Goal: Task Accomplishment & Management: Manage account settings

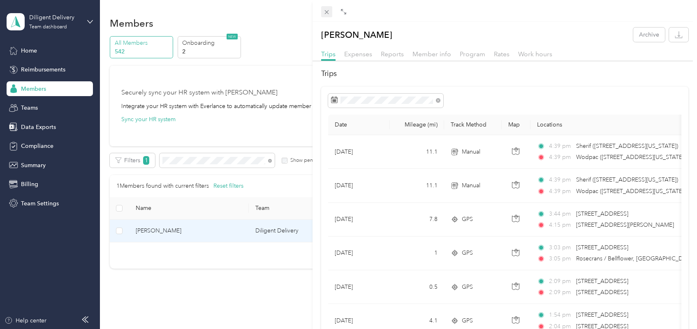
scroll to position [51, 0]
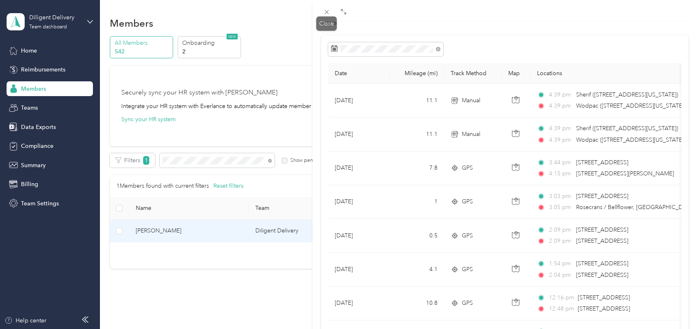
click at [326, 14] on icon at bounding box center [326, 12] width 7 height 7
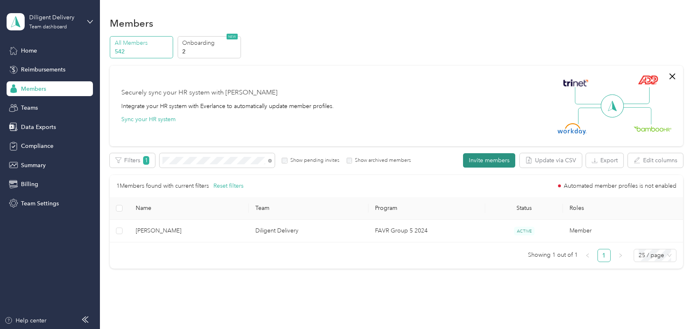
click at [490, 159] on button "Invite members" at bounding box center [489, 160] width 52 height 14
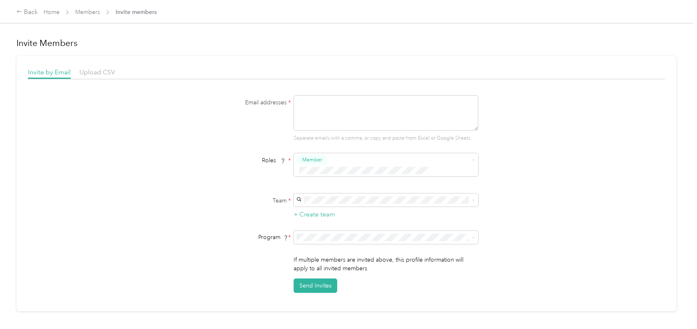
click at [340, 104] on textarea at bounding box center [386, 112] width 185 height 35
paste textarea "[EMAIL_ADDRESS][DOMAIN_NAME]"
type textarea "[EMAIL_ADDRESS][DOMAIN_NAME]"
click at [332, 234] on div "Diligent Delivery [PERSON_NAME] +14 more" at bounding box center [384, 234] width 173 height 19
click at [327, 129] on li "Pilot Group (CPM)" at bounding box center [384, 127] width 185 height 14
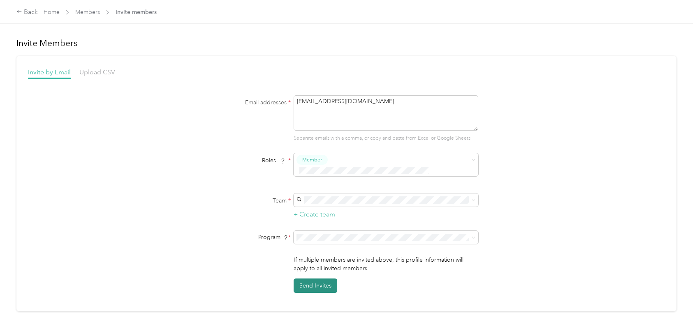
click at [319, 280] on button "Send Invites" at bounding box center [316, 286] width 44 height 14
click at [50, 9] on link "Home" at bounding box center [52, 12] width 16 height 7
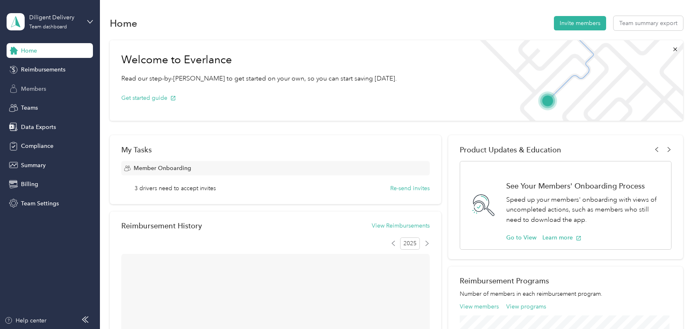
click at [39, 86] on span "Members" at bounding box center [33, 89] width 25 height 9
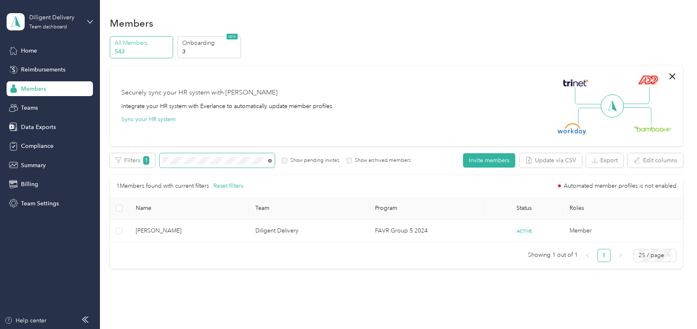
click at [270, 161] on icon at bounding box center [270, 161] width 4 height 4
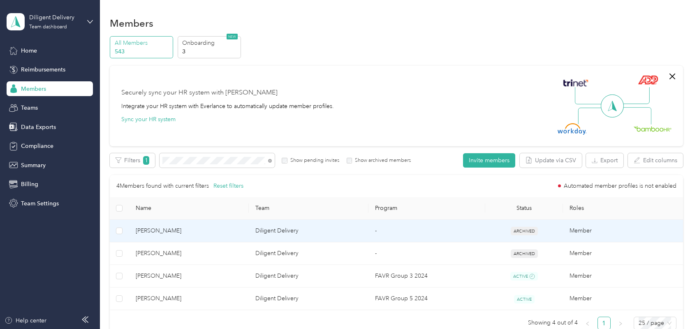
click at [232, 234] on span "[PERSON_NAME]" at bounding box center [189, 231] width 107 height 9
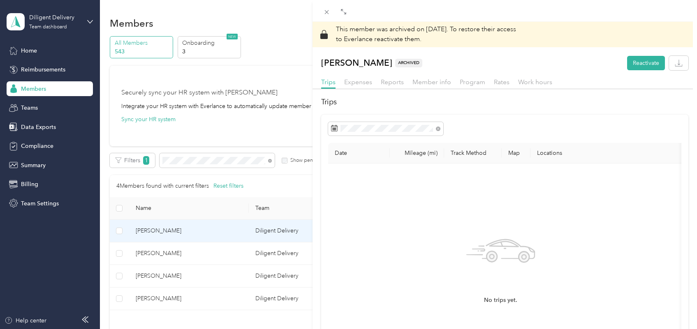
click at [182, 279] on div "This member was archived on [DATE] . To restore their access to Everlance react…" at bounding box center [348, 164] width 697 height 329
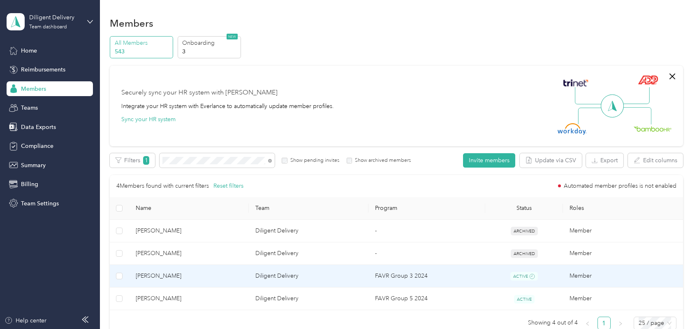
click at [188, 278] on span "[PERSON_NAME]" at bounding box center [189, 276] width 107 height 9
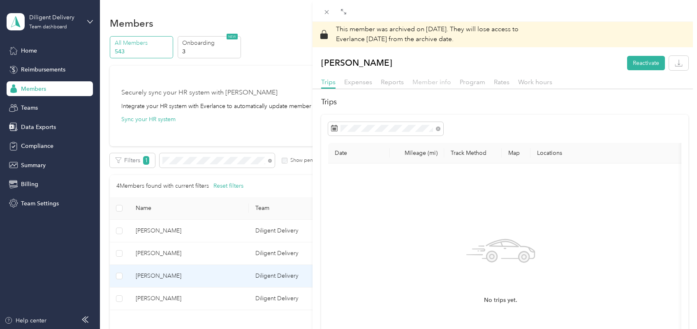
click at [419, 83] on span "Member info" at bounding box center [432, 82] width 39 height 8
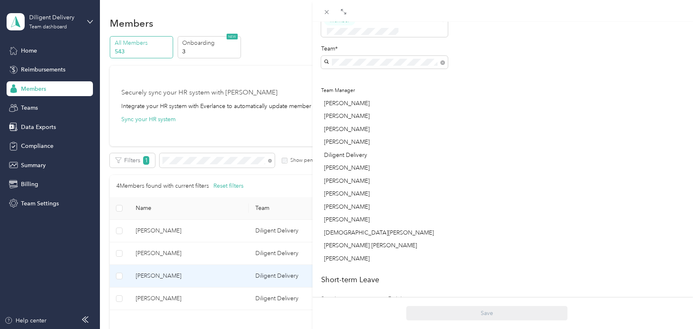
scroll to position [360, 0]
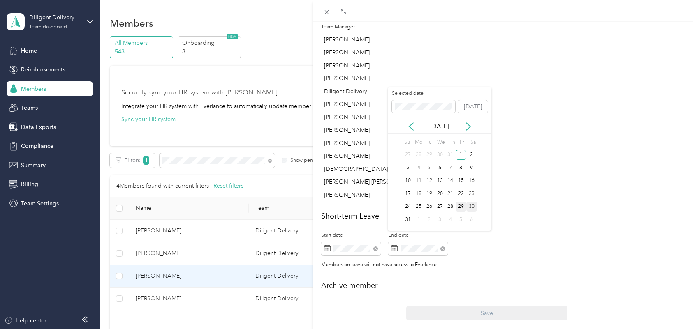
click at [472, 204] on div "30" at bounding box center [471, 207] width 11 height 10
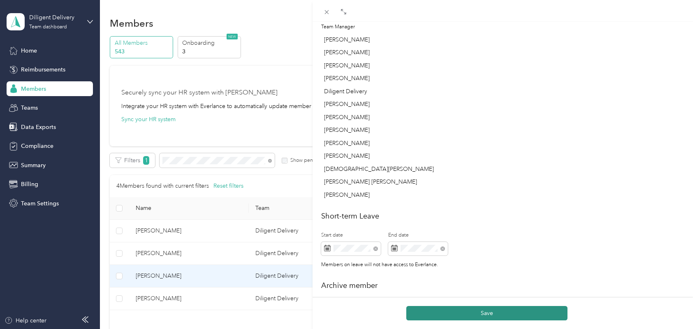
click at [472, 315] on button "Save" at bounding box center [486, 313] width 161 height 14
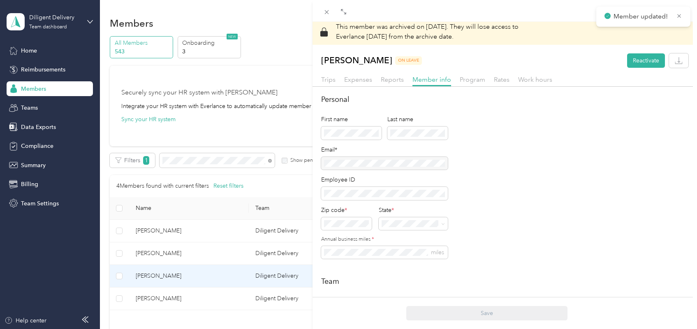
scroll to position [0, 0]
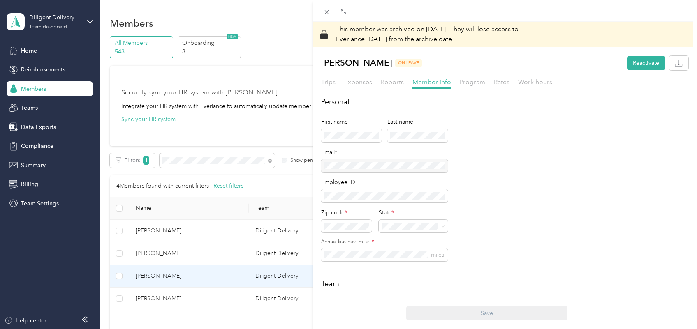
click at [270, 162] on div "This member was archived on [DATE] . They will lose access to Everlance [DATE] …" at bounding box center [348, 164] width 697 height 329
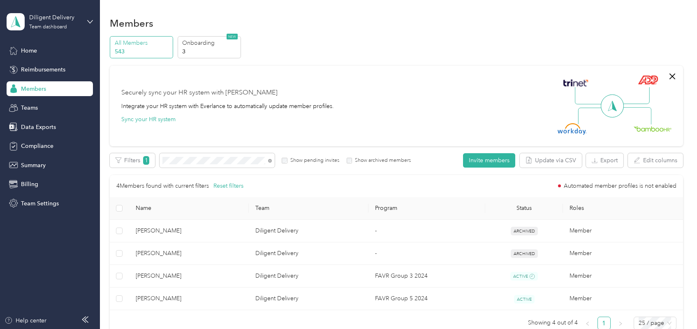
click at [270, 162] on icon at bounding box center [270, 161] width 4 height 4
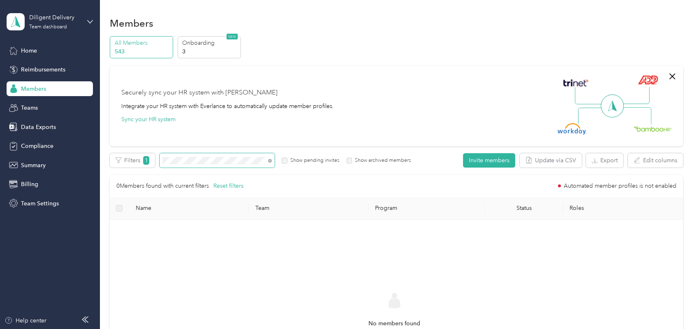
click at [156, 175] on div "Edit role Edit team Edit program Export Selected 0 of 0 members Cancel Filters …" at bounding box center [396, 291] width 573 height 276
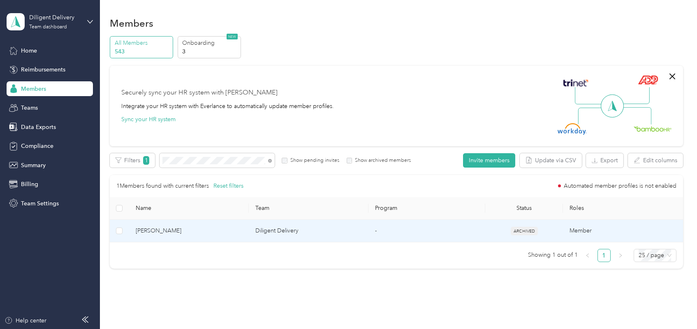
click at [211, 234] on span "[PERSON_NAME]" at bounding box center [189, 231] width 107 height 9
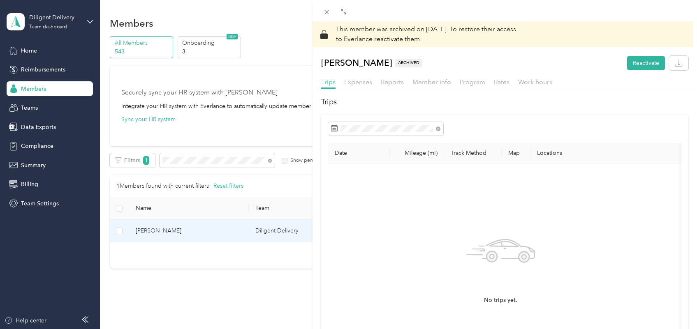
click at [269, 162] on div "This member was archived on [DATE] . To restore their access to Everlance react…" at bounding box center [348, 164] width 697 height 329
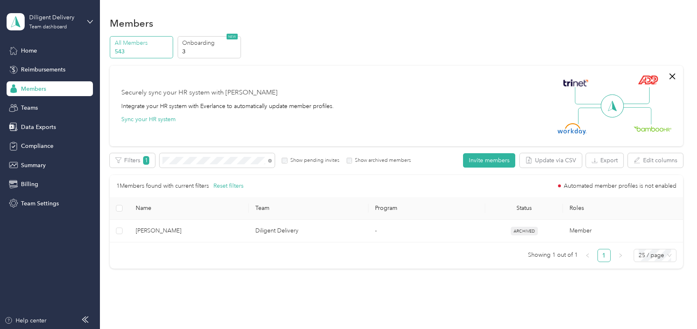
click at [269, 162] on icon at bounding box center [270, 161] width 4 height 4
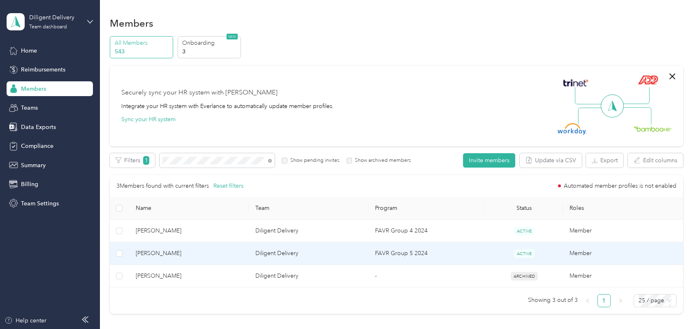
click at [209, 254] on span "[PERSON_NAME]" at bounding box center [189, 253] width 107 height 9
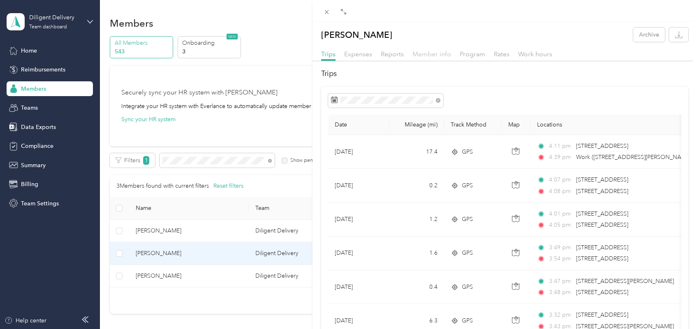
click at [435, 56] on span "Member info" at bounding box center [432, 54] width 39 height 8
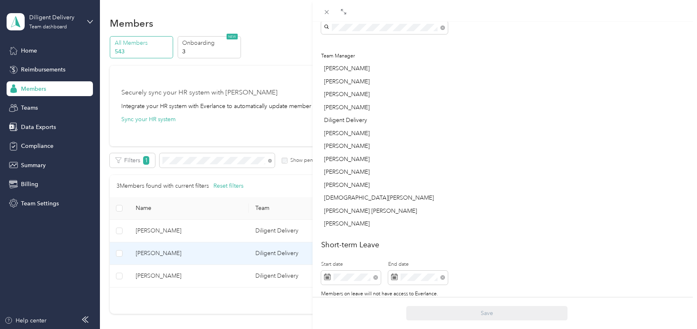
scroll to position [404, 0]
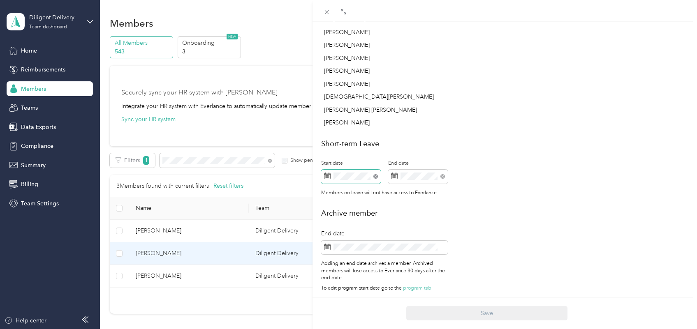
click at [374, 174] on icon at bounding box center [375, 176] width 5 height 5
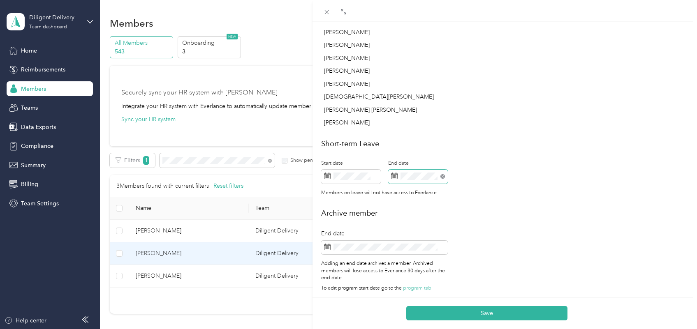
click at [441, 174] on icon at bounding box center [443, 176] width 5 height 5
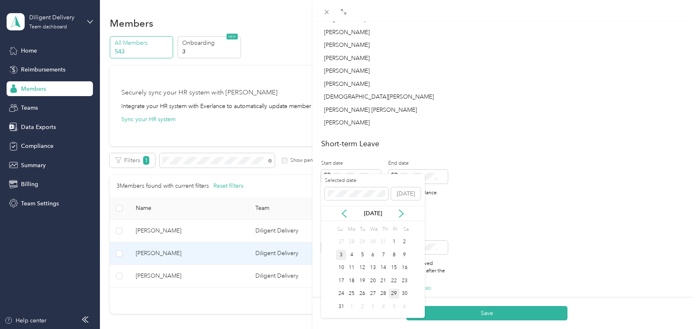
click at [341, 253] on div "3" at bounding box center [341, 255] width 11 height 10
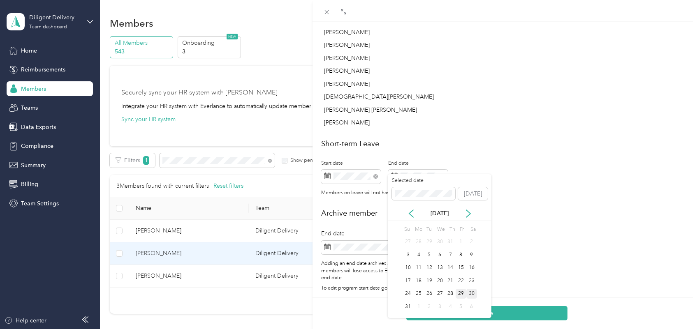
click at [473, 293] on div "30" at bounding box center [471, 294] width 11 height 10
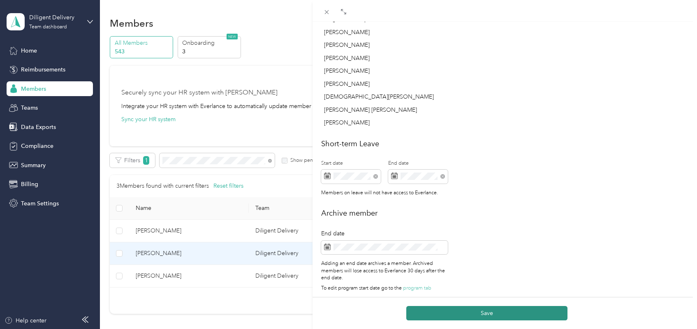
click at [482, 312] on button "Save" at bounding box center [486, 313] width 161 height 14
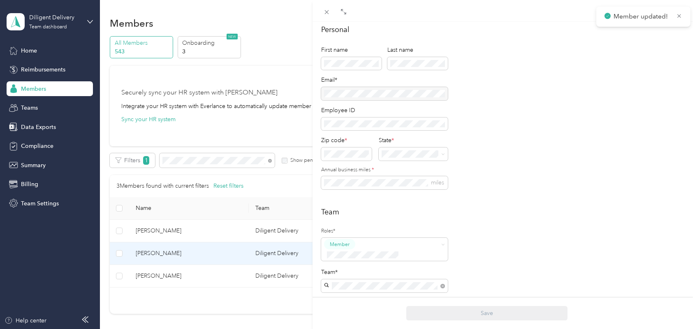
scroll to position [0, 0]
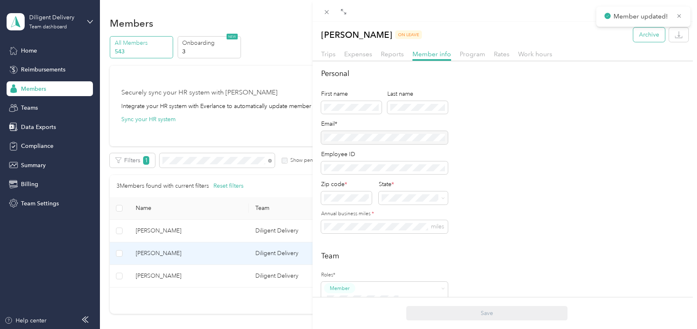
click at [642, 35] on button "Archive" at bounding box center [649, 35] width 32 height 14
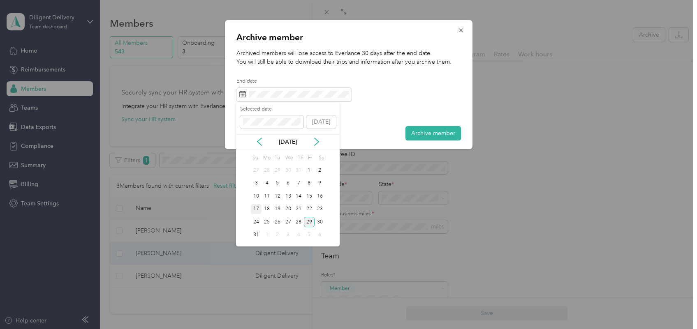
click at [255, 208] on div "17" at bounding box center [256, 209] width 11 height 10
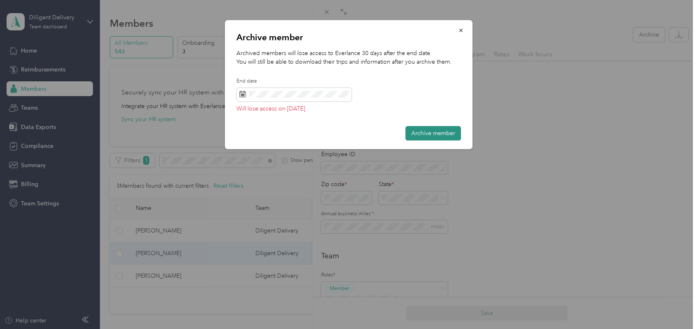
click at [425, 135] on button "Archive member" at bounding box center [434, 133] width 56 height 14
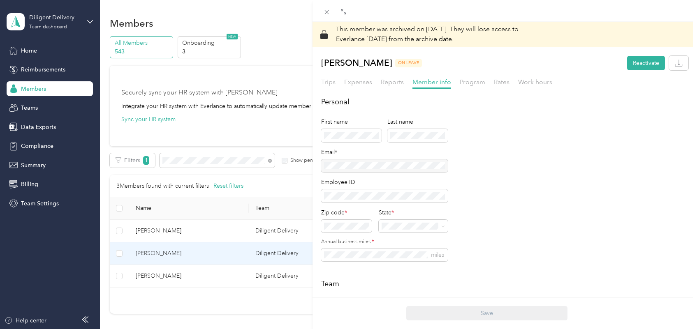
click at [270, 162] on div "This member was archived on [DATE] . They will lose access to Everlance [DATE] …" at bounding box center [348, 164] width 697 height 329
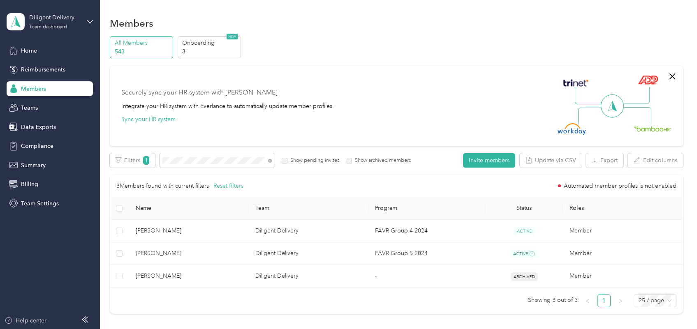
click at [270, 162] on icon at bounding box center [270, 161] width 4 height 4
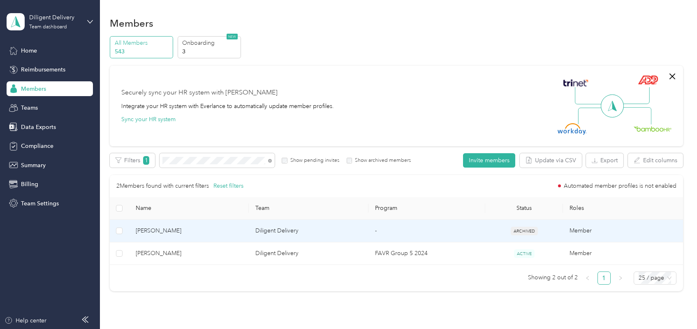
click at [218, 226] on td "[PERSON_NAME]" at bounding box center [189, 231] width 120 height 23
